Goal: Transaction & Acquisition: Obtain resource

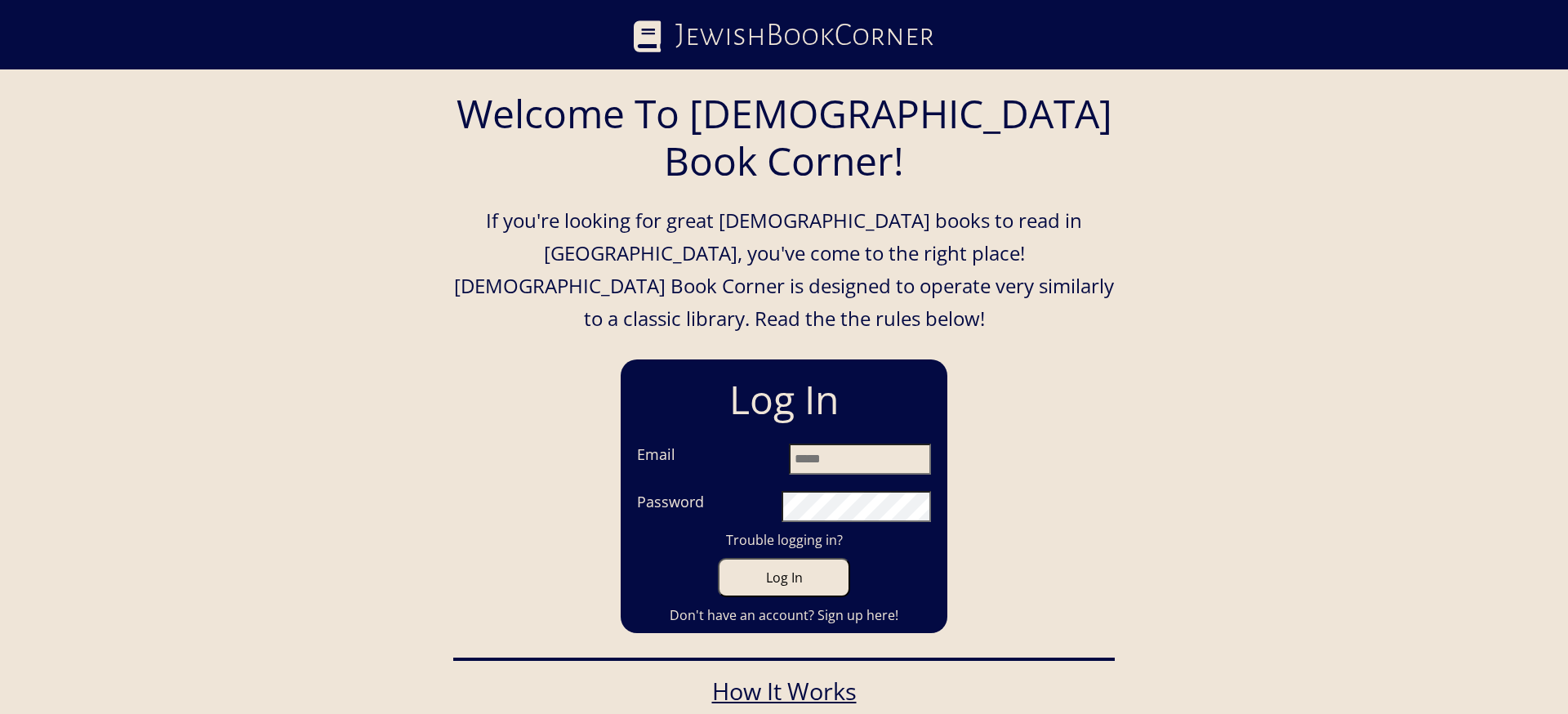
type input "**********"
click at [765, 558] on button "Log In" at bounding box center [784, 577] width 133 height 39
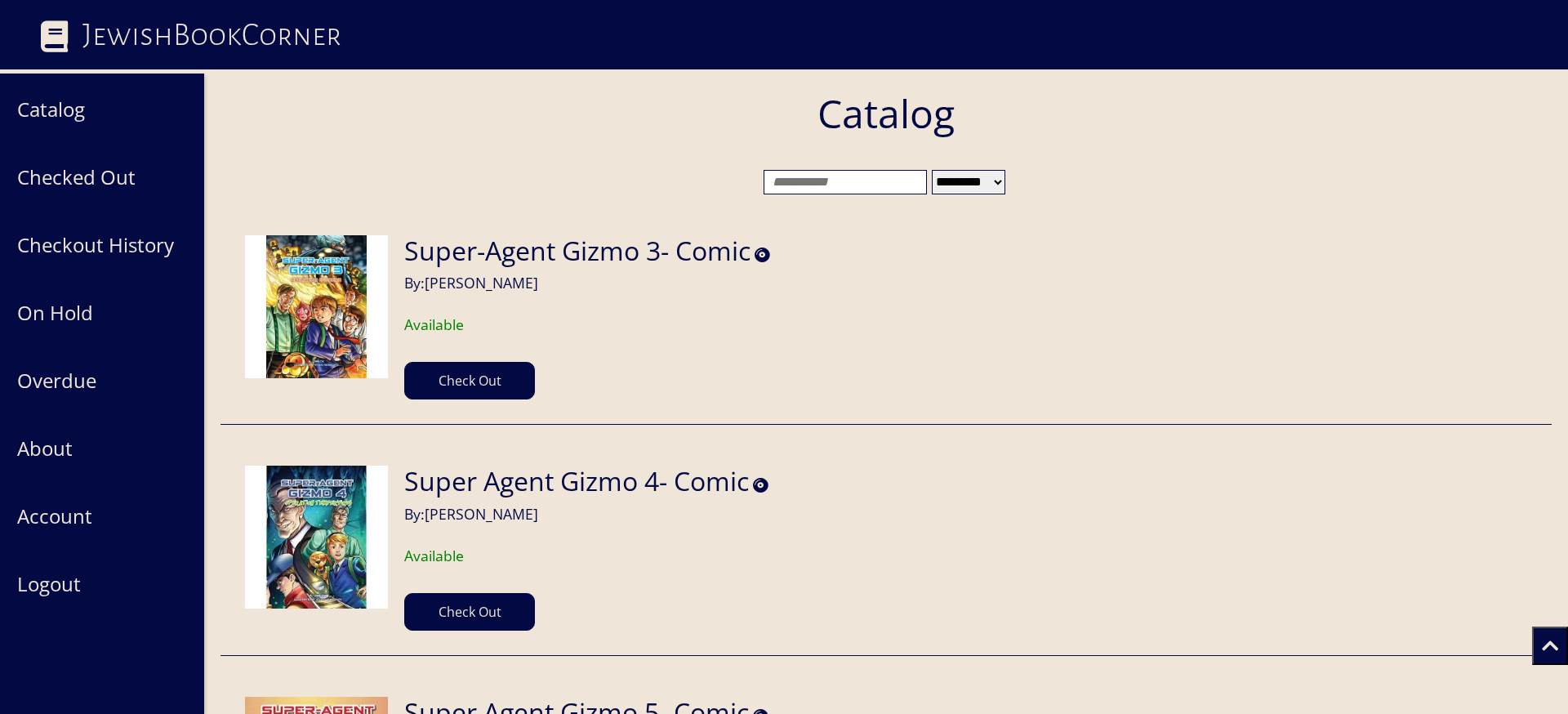
click at [1030, 128] on h1 "Catalog" at bounding box center [886, 114] width 1363 height 80
click at [810, 186] on input "search" at bounding box center [845, 182] width 164 height 25
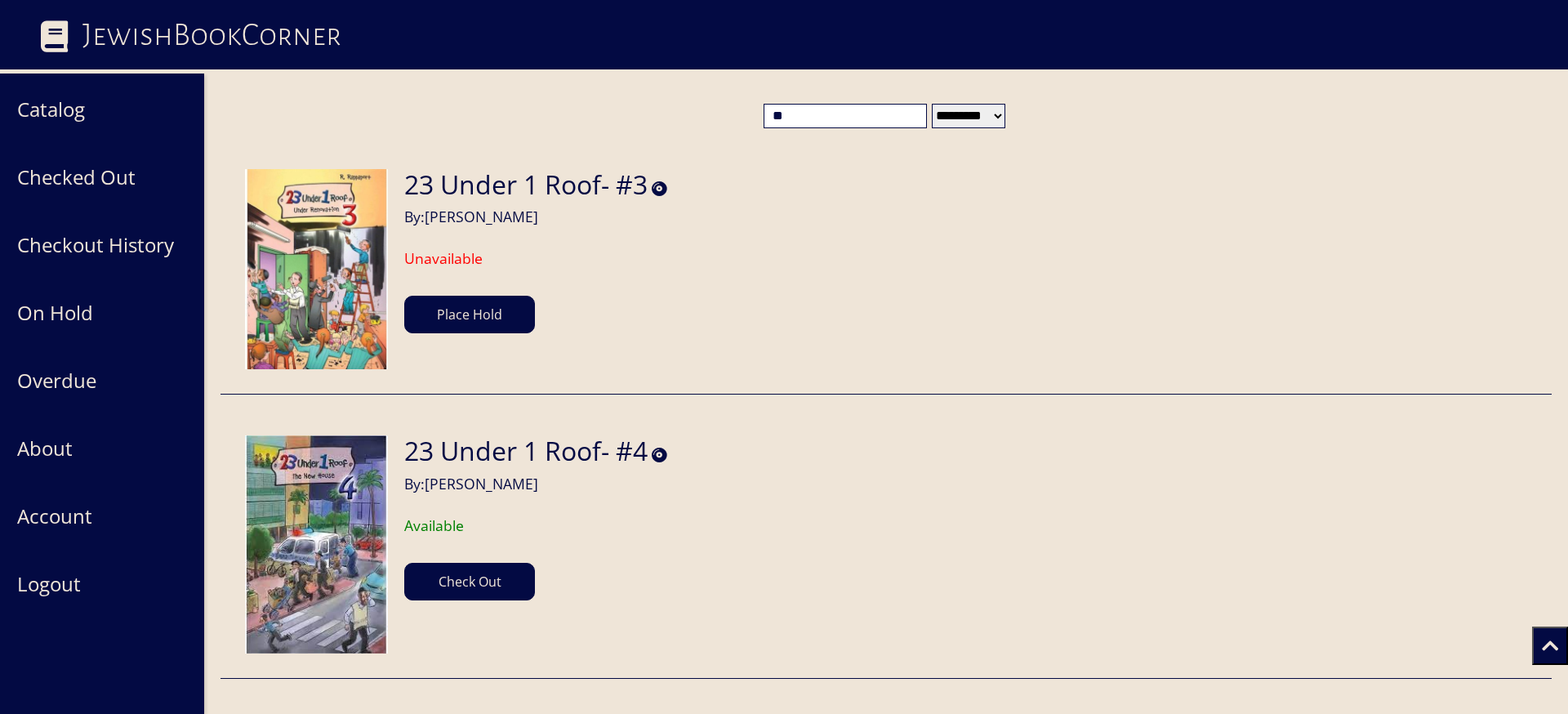
scroll to position [69, 0]
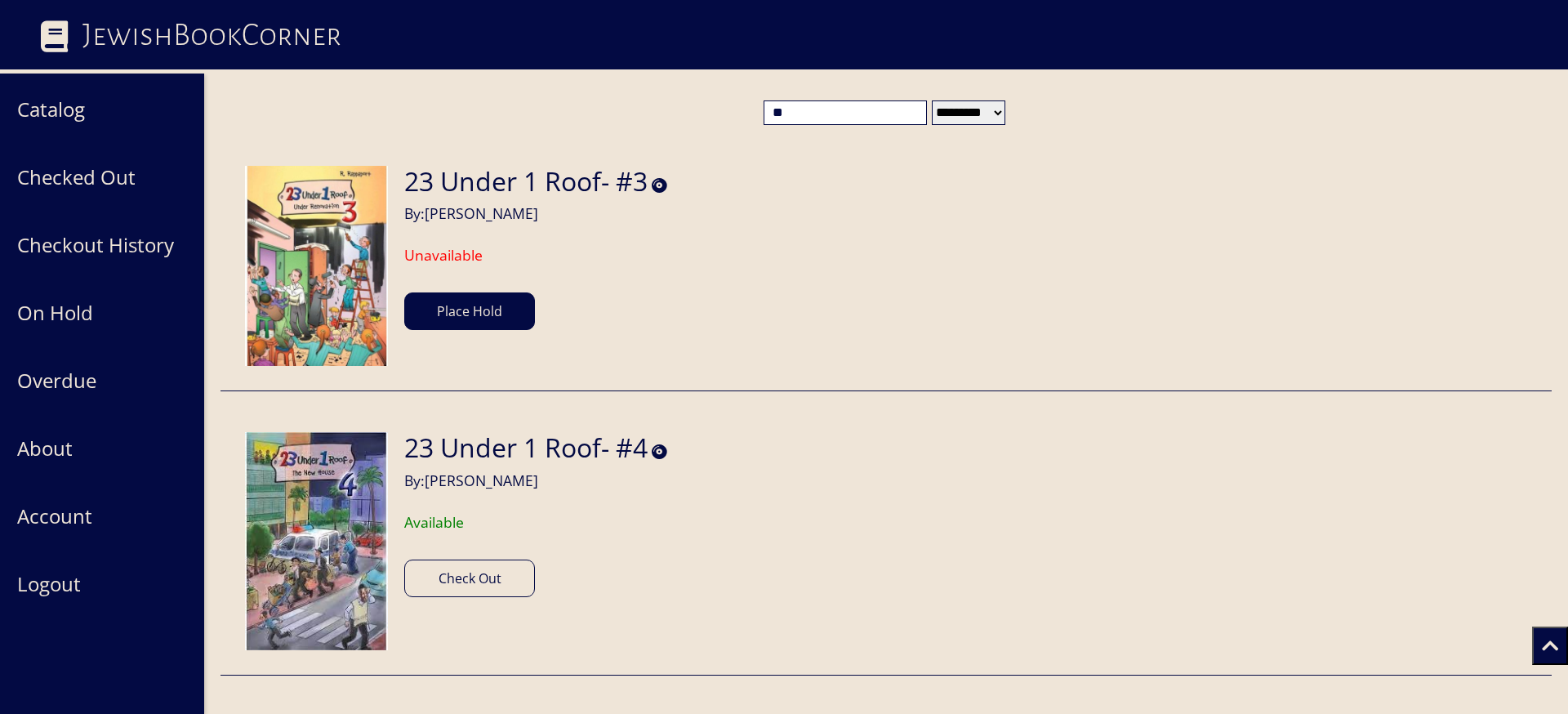
click at [426, 580] on button "Check Out" at bounding box center [470, 579] width 131 height 38
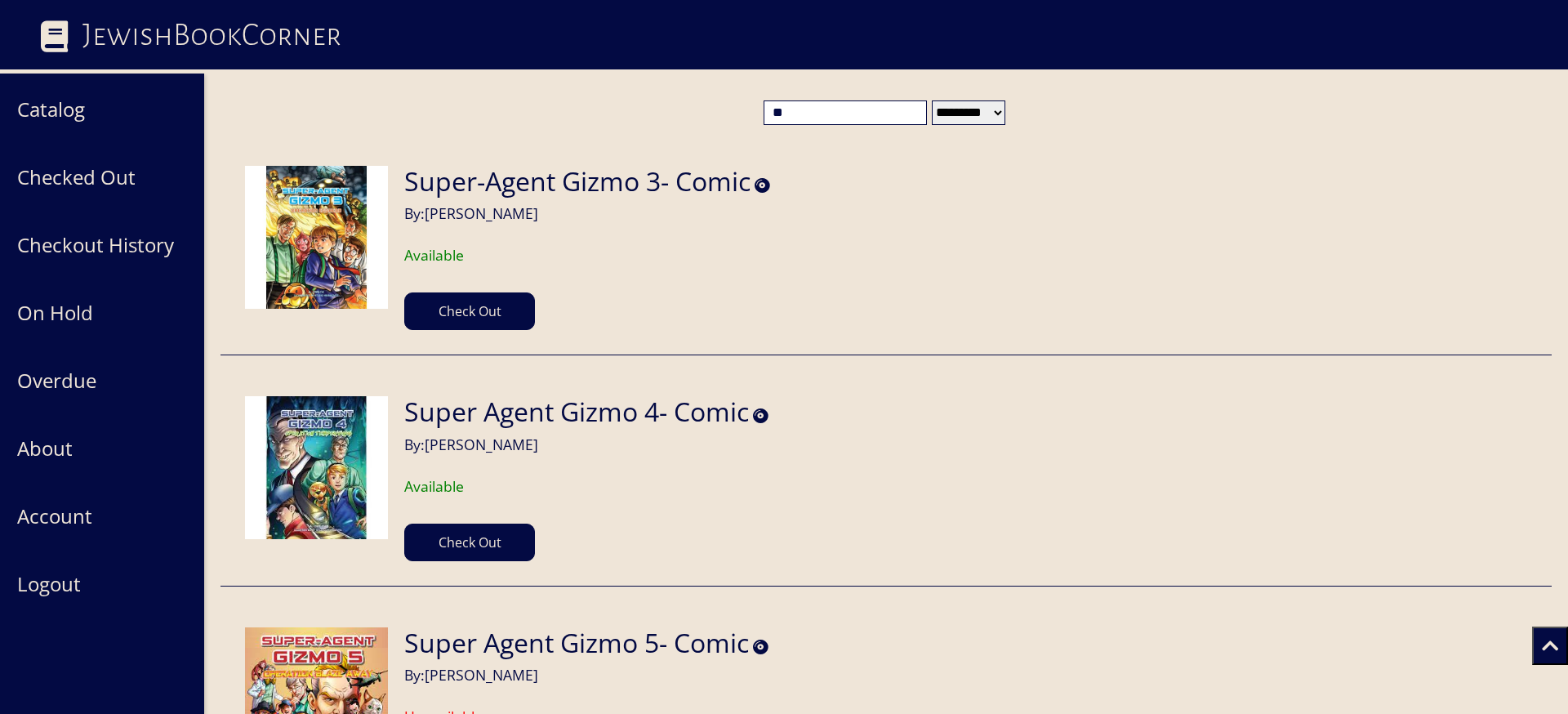
click at [819, 104] on input "**" at bounding box center [845, 113] width 164 height 25
type input "*"
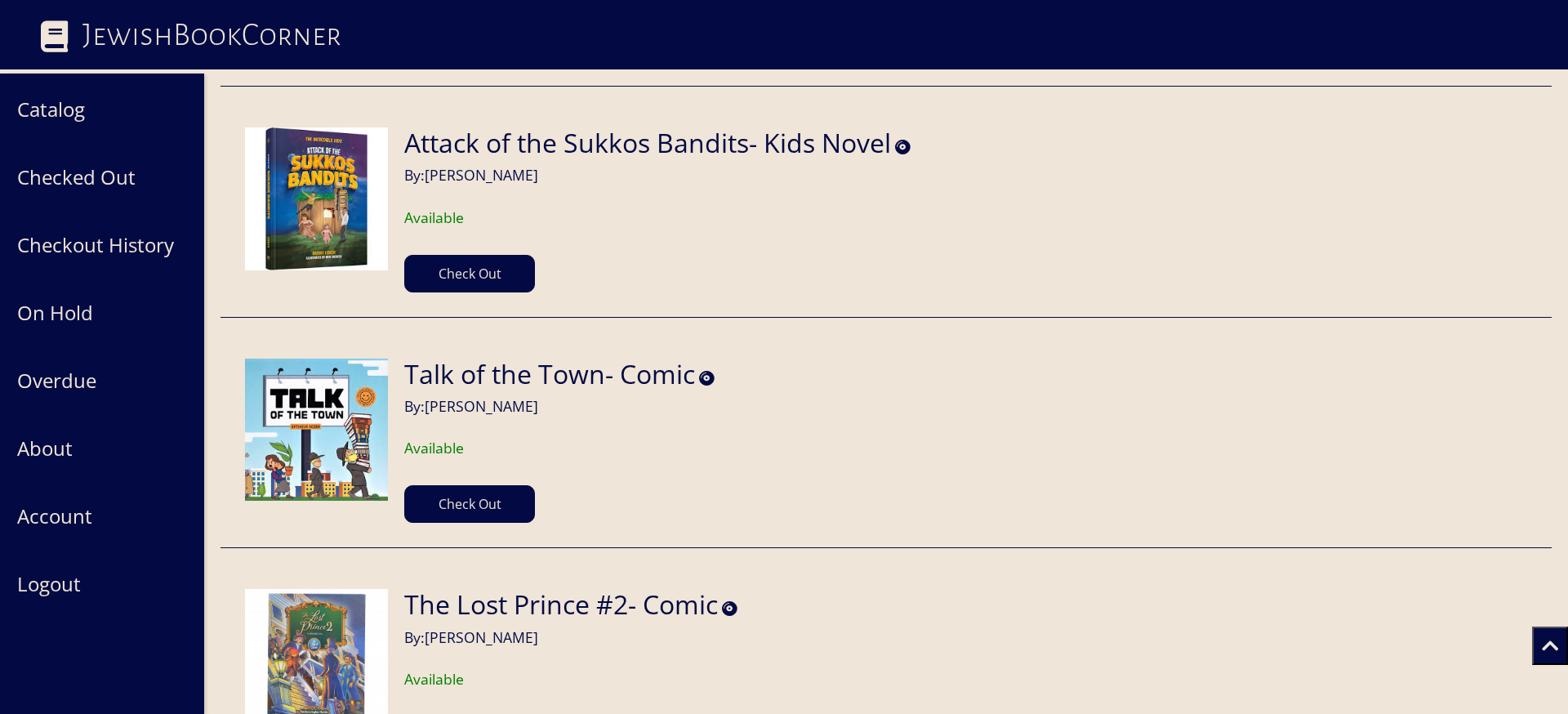
scroll to position [17209, 0]
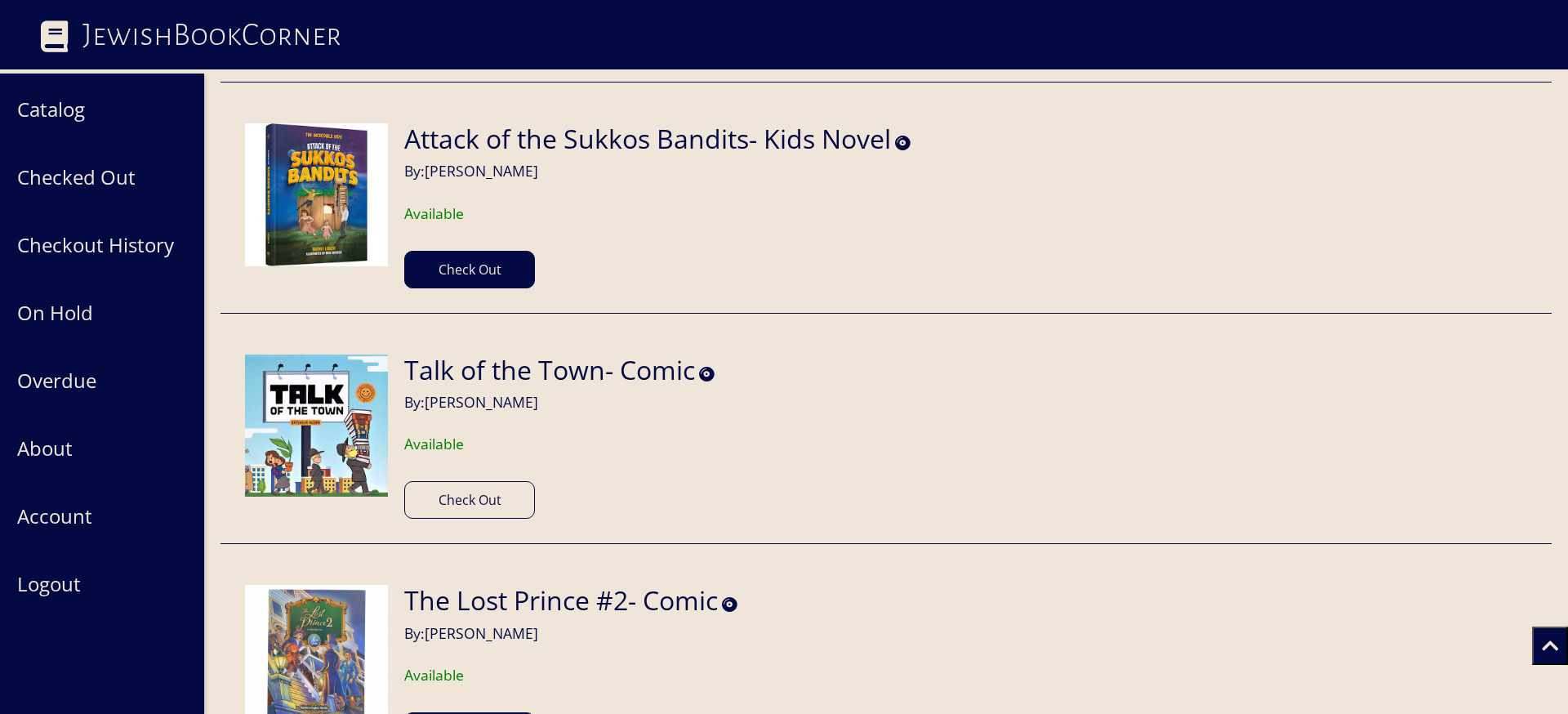
click at [503, 495] on button "Check Out" at bounding box center [470, 500] width 131 height 38
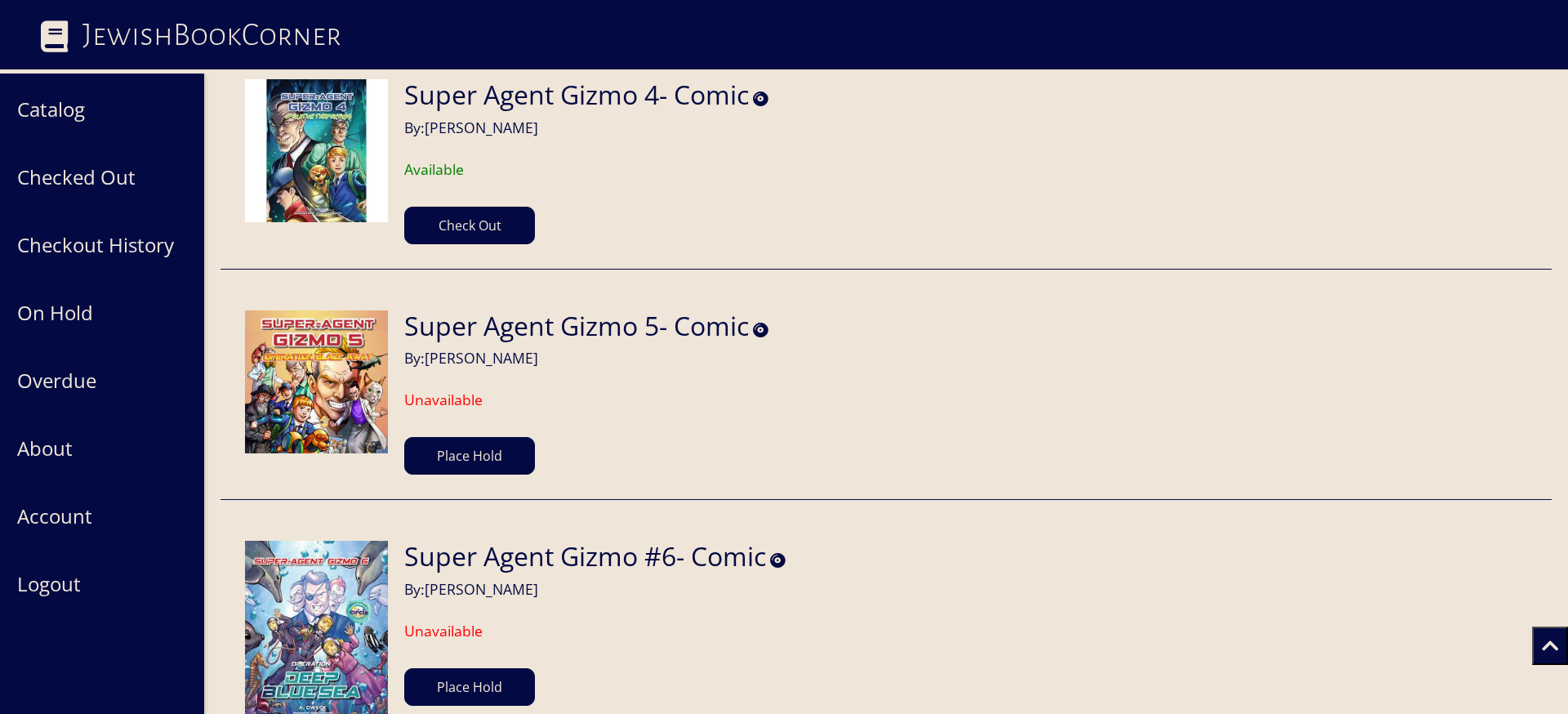
scroll to position [0, 0]
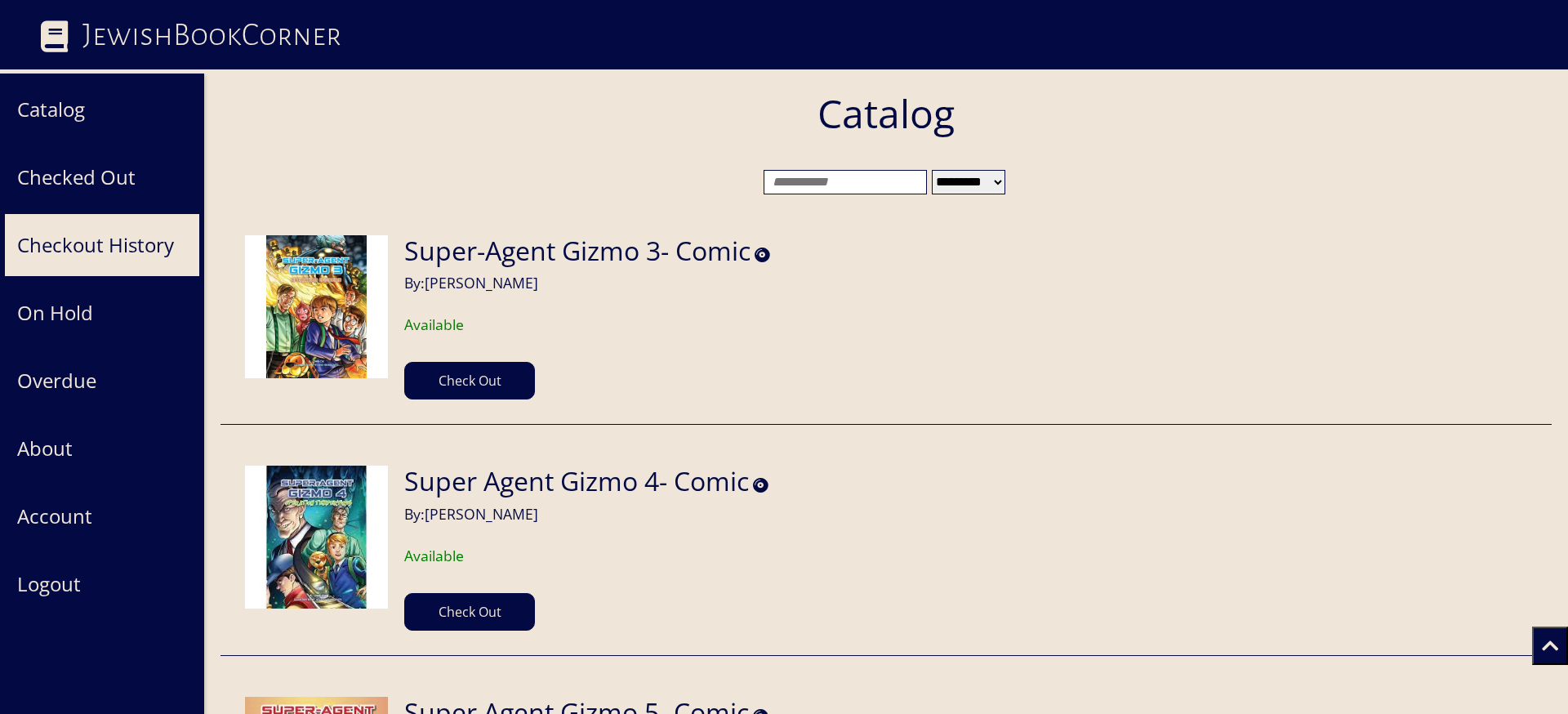
click at [158, 237] on button "Checkout History" at bounding box center [101, 244] width 196 height 63
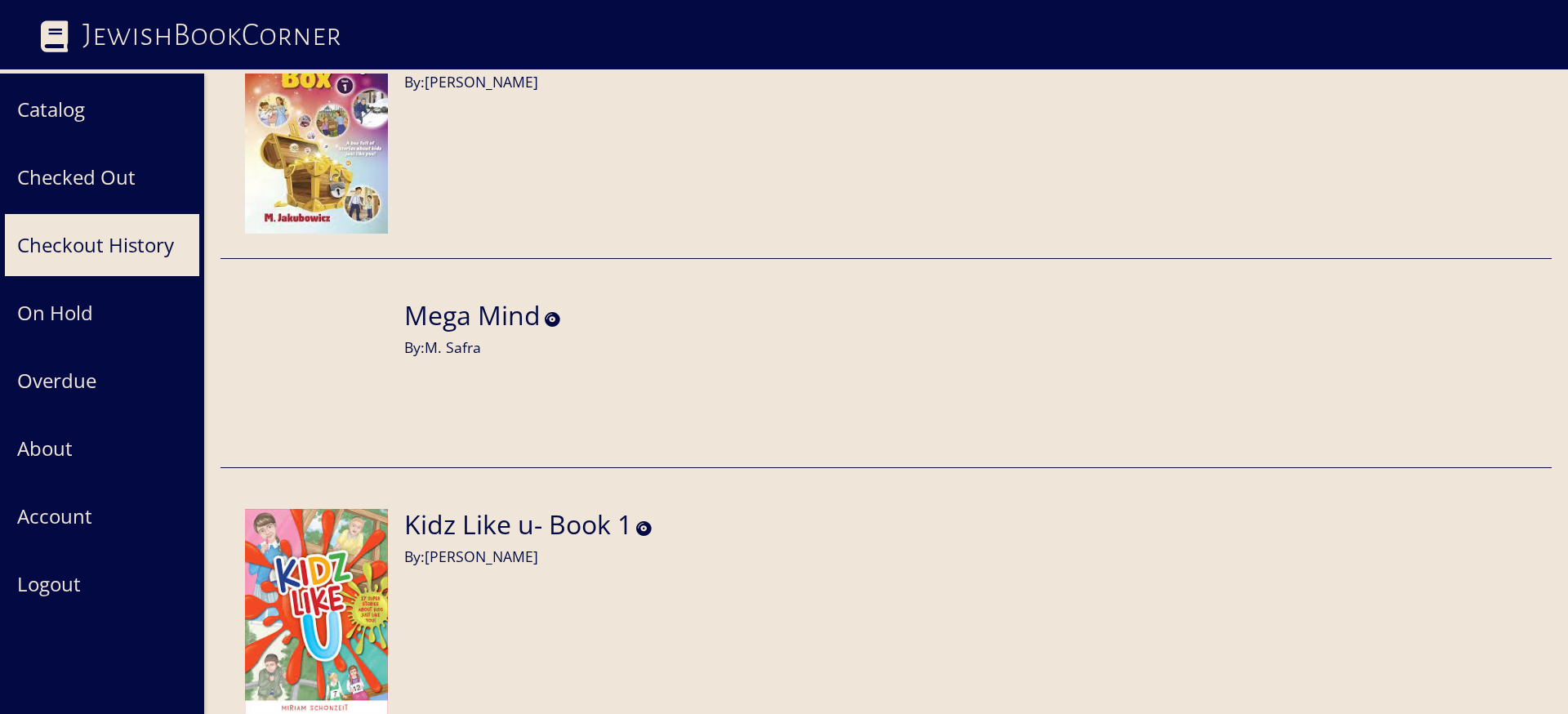
scroll to position [8751, 0]
